Goal: Obtain resource: Obtain resource

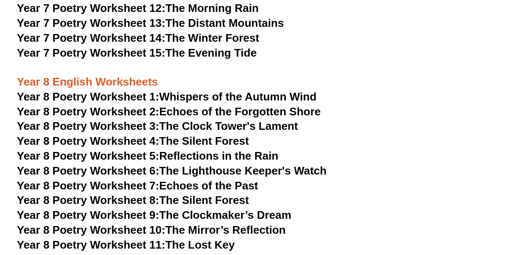
scroll to position [5505, 0]
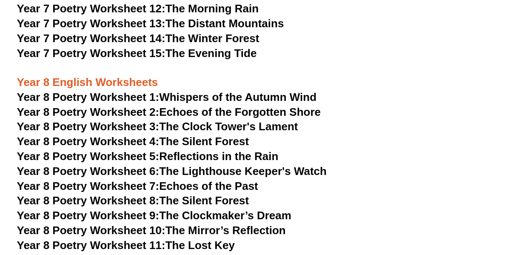
click at [137, 106] on span "Year 8 Poetry Worksheet 2:" at bounding box center [88, 112] width 143 height 13
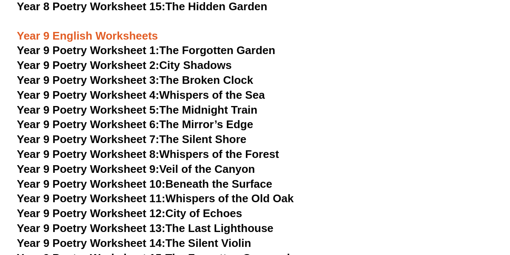
scroll to position [5718, 0]
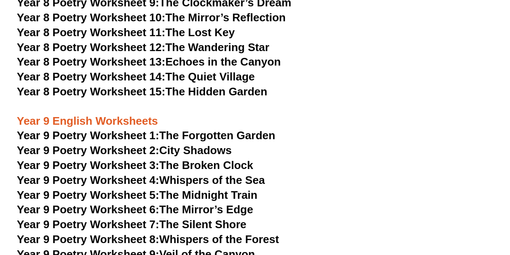
click at [237, 129] on link "Year 9 Poetry Worksheet 1: The Forgotten Garden" at bounding box center [146, 135] width 258 height 13
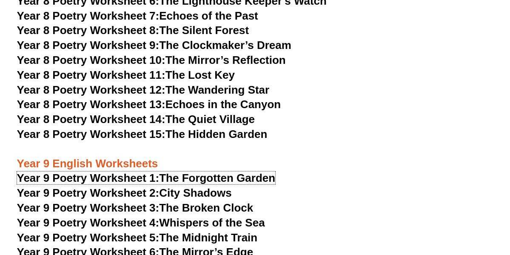
scroll to position [5548, 0]
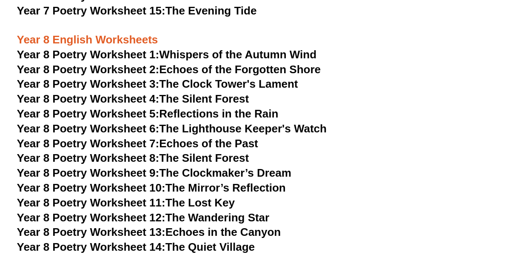
click at [267, 48] on link "Year 8 Poetry Worksheet 1: Whispers of the Autumn Wind" at bounding box center [167, 54] width 300 height 13
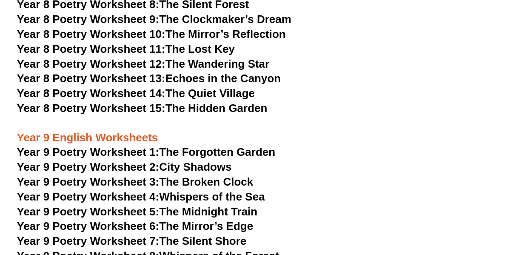
scroll to position [5718, 0]
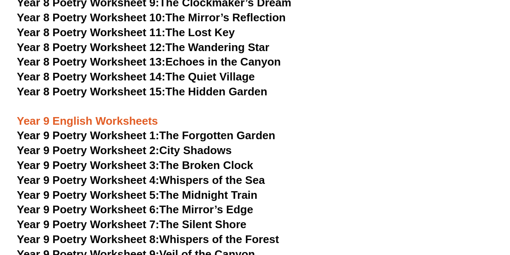
click at [134, 129] on span "Year 9 Poetry Worksheet 1:" at bounding box center [88, 135] width 143 height 13
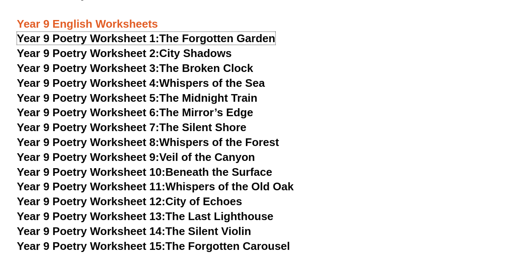
scroll to position [5803, 0]
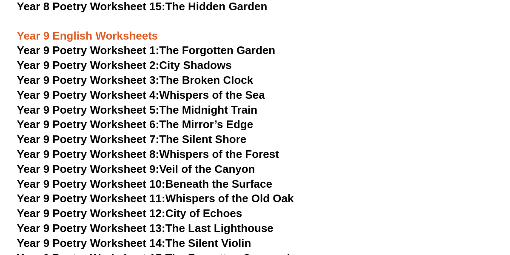
click at [431, 58] on h3 "Year 9 Poetry Worksheet 2: City Shadows" at bounding box center [255, 65] width 477 height 14
click at [440, 103] on h3 "Year 9 Poetry Worksheet 5: The Midnight Train" at bounding box center [255, 110] width 477 height 14
click at [152, 74] on span "Year 9 Poetry Worksheet 3:" at bounding box center [88, 80] width 143 height 13
click at [213, 59] on link "Year 9 Poetry Worksheet 2: City Shadows" at bounding box center [124, 65] width 215 height 13
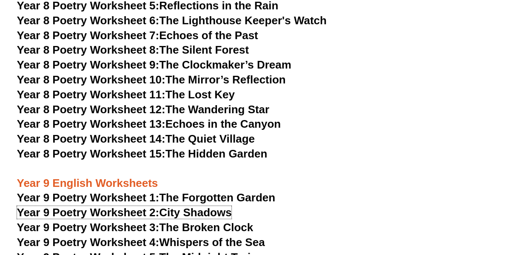
scroll to position [5676, 0]
